Goal: Book appointment/travel/reservation

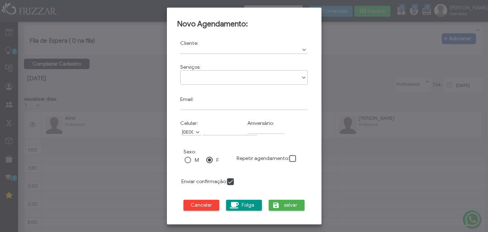
click at [83, 150] on div at bounding box center [244, 116] width 488 height 232
click at [306, 48] on span "Show Options" at bounding box center [304, 49] width 7 height 7
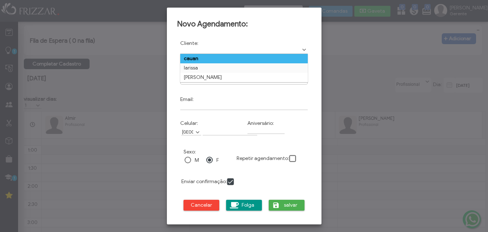
click at [294, 55] on td "cauan" at bounding box center [244, 58] width 128 height 9
type input "cauan"
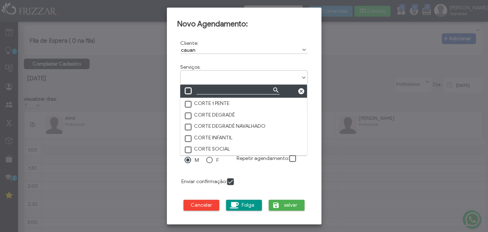
click at [301, 74] on span at bounding box center [303, 77] width 7 height 7
click at [190, 114] on span at bounding box center [188, 115] width 7 height 7
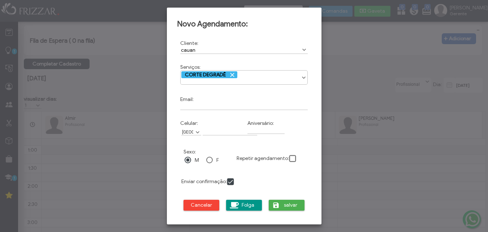
click at [271, 173] on form "Cliente: cauan Cod: 1133464 Serviços: CORTE 1 PENTE CORTE DEGRADÊ CORTE DEGRADÊ…" at bounding box center [244, 127] width 134 height 184
click at [288, 205] on span "salvar" at bounding box center [291, 204] width 18 height 11
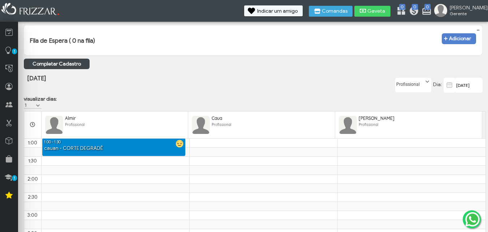
click at [457, 39] on span "Adicionar" at bounding box center [460, 39] width 22 height 0
click at [457, 40] on body "ui-button Isaac Gerente Minha Conta Home Treinamento Sair" at bounding box center [244, 116] width 488 height 232
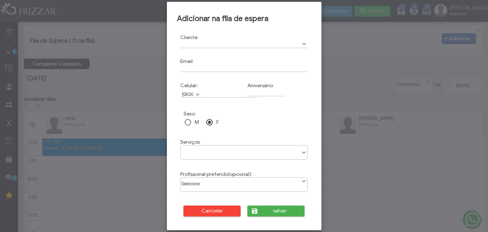
click at [326, 73] on div at bounding box center [244, 116] width 488 height 232
click at [208, 212] on span "Cancelar" at bounding box center [212, 210] width 47 height 11
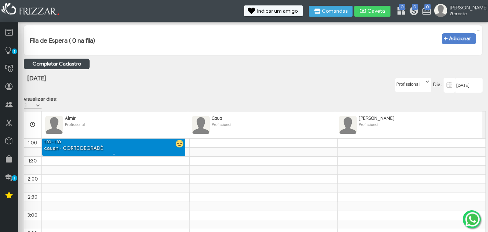
click at [106, 152] on div "cauan - CORTE DEGRADÊ" at bounding box center [113, 148] width 143 height 7
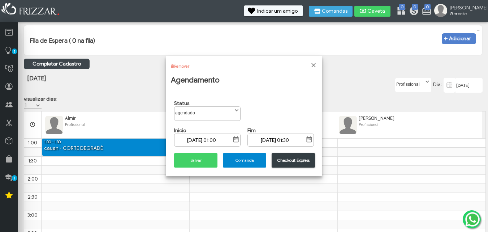
click at [290, 157] on button "Checkout Express" at bounding box center [293, 160] width 43 height 14
